Goal: Task Accomplishment & Management: Use online tool/utility

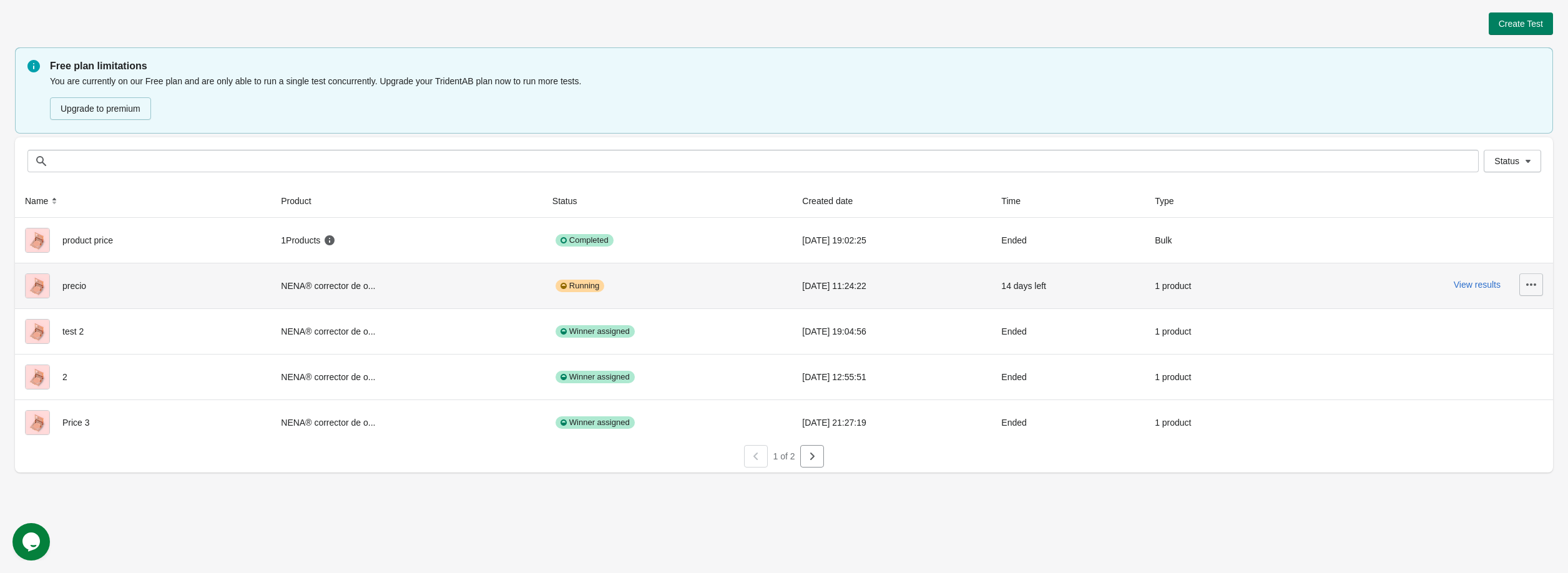
click at [1526, 282] on icon "button" at bounding box center [1531, 284] width 13 height 13
click at [1462, 279] on button "View results" at bounding box center [1477, 284] width 46 height 10
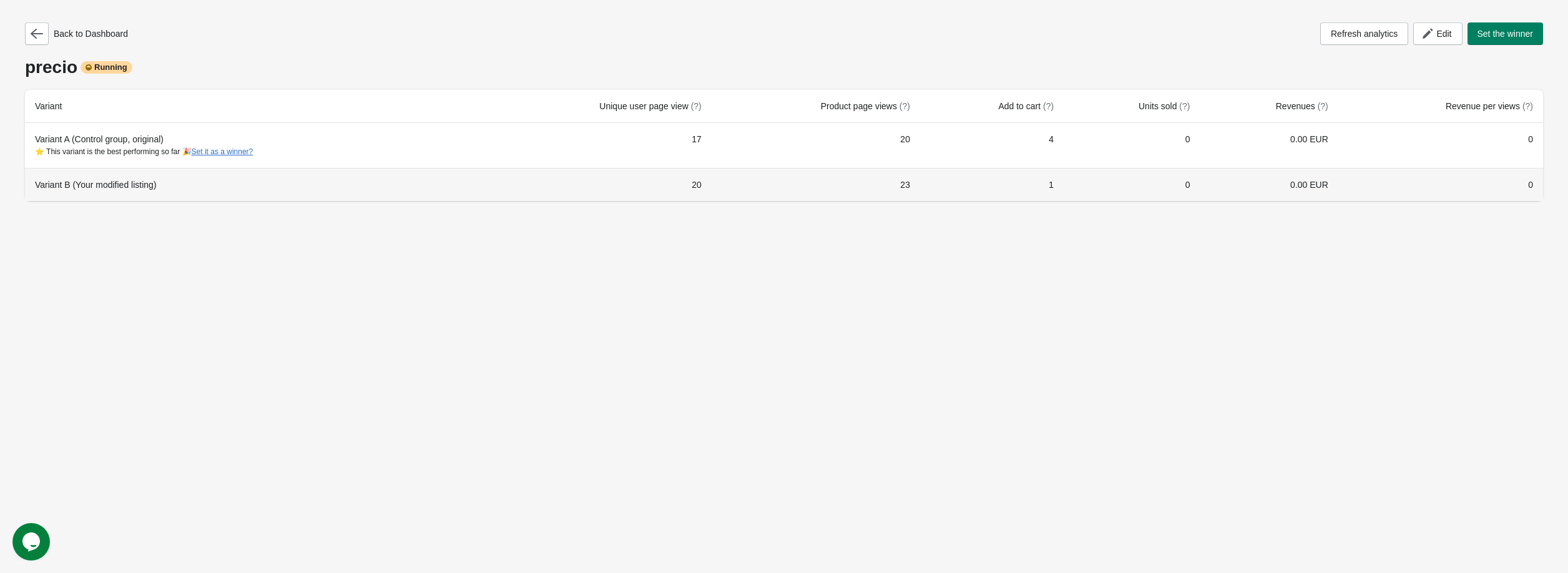
click at [1439, 192] on td "0" at bounding box center [1440, 184] width 204 height 33
click at [1381, 190] on td "0" at bounding box center [1440, 184] width 204 height 33
click at [128, 180] on div "Variant B (Your modified listing)" at bounding box center [252, 184] width 434 height 13
click at [128, 183] on div "Variant B (Your modified listing)" at bounding box center [252, 184] width 434 height 13
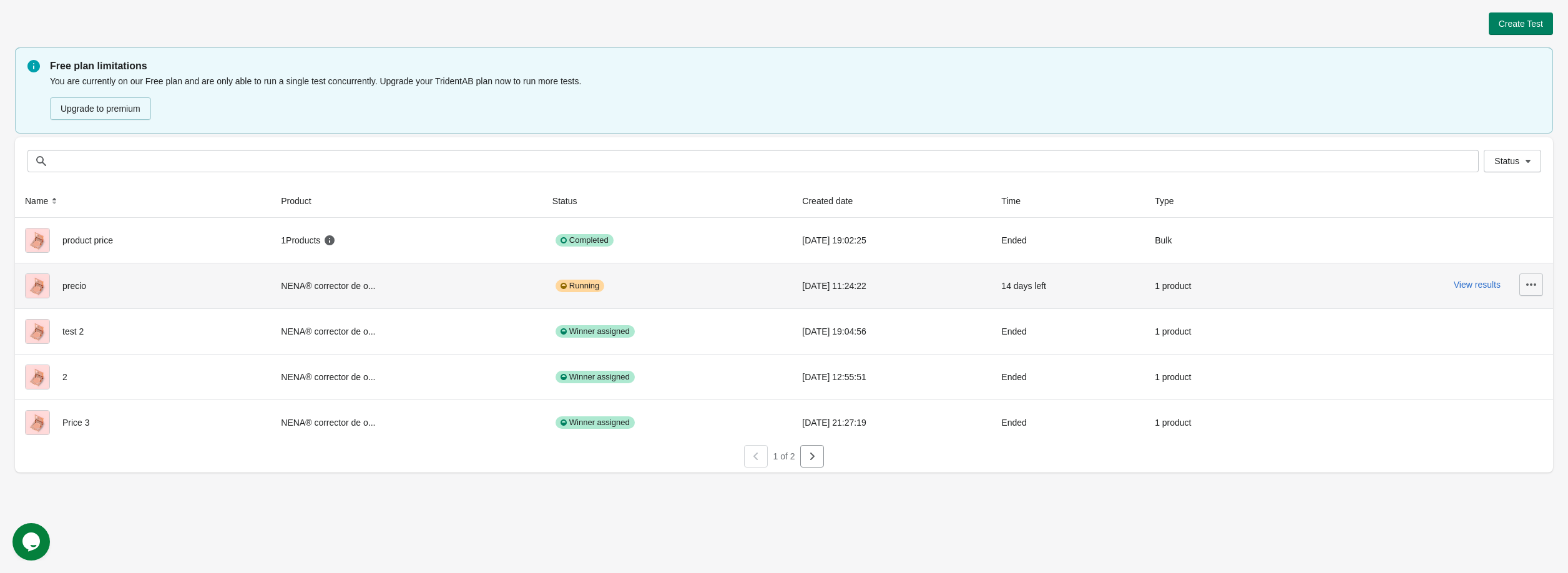
click at [1521, 286] on button "button" at bounding box center [1531, 284] width 24 height 23
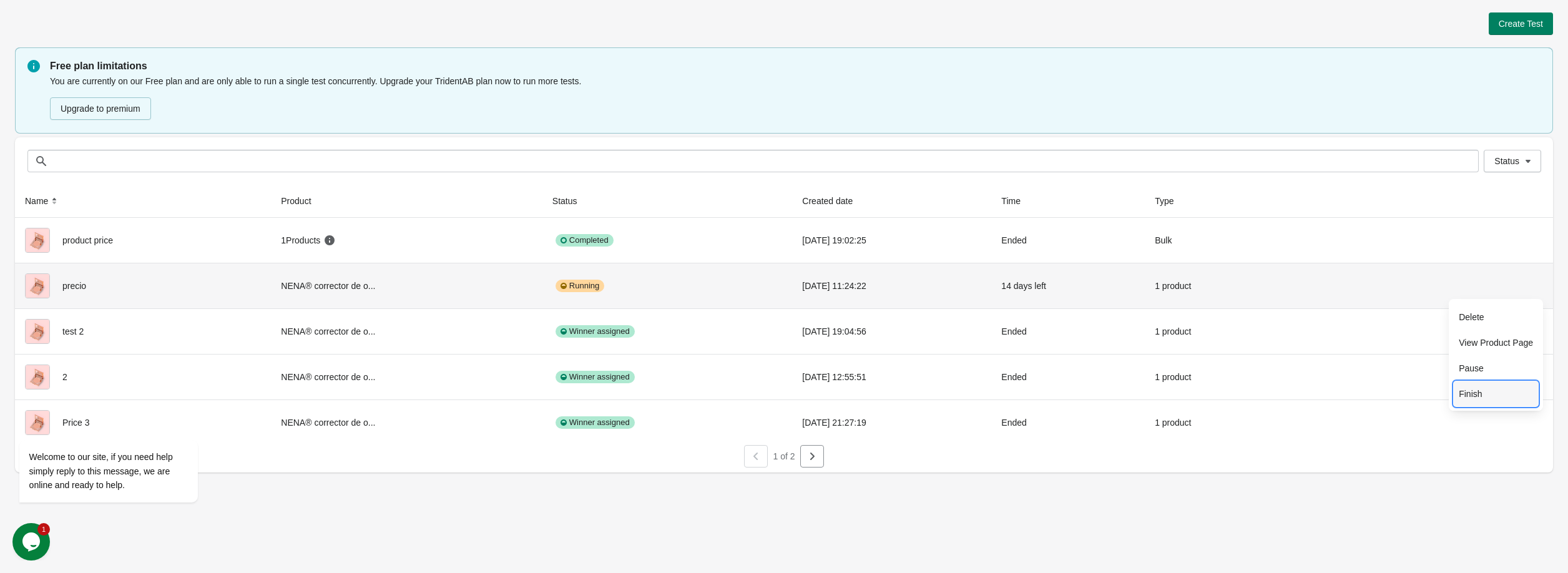
click at [1478, 386] on button "Finish" at bounding box center [1496, 393] width 84 height 25
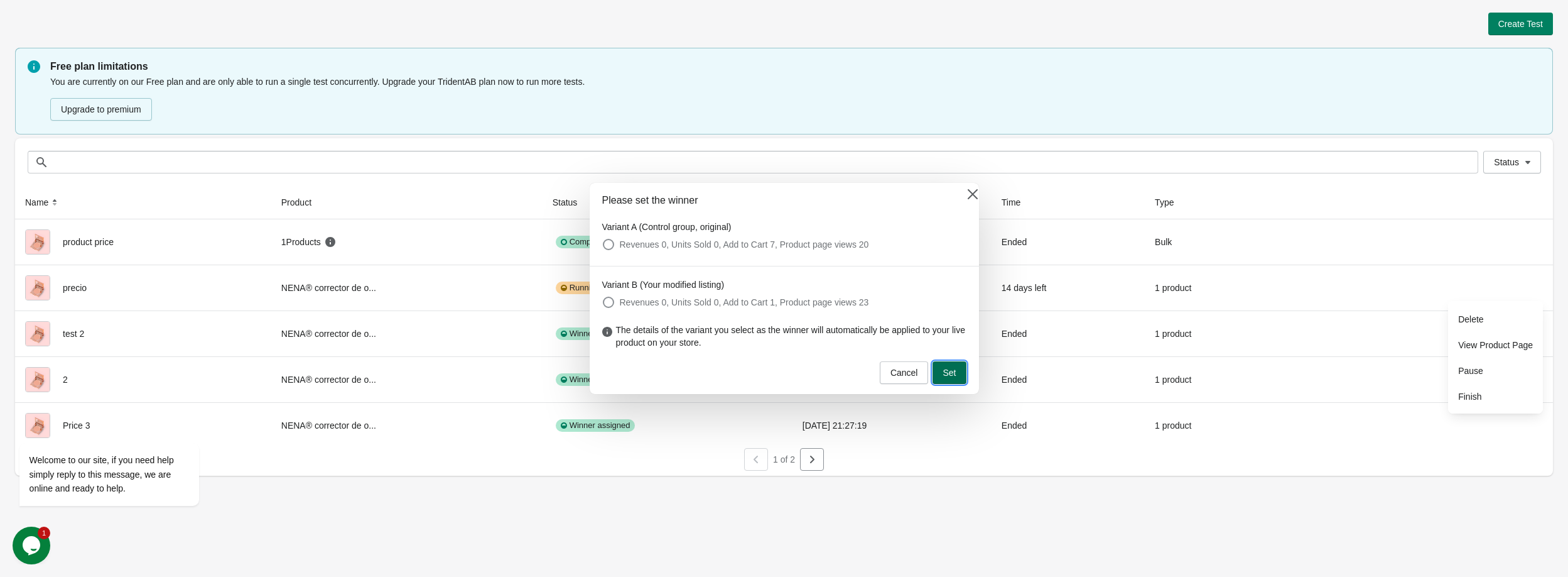
click at [947, 373] on span "Set" at bounding box center [950, 372] width 14 height 10
